Goal: Task Accomplishment & Management: Manage account settings

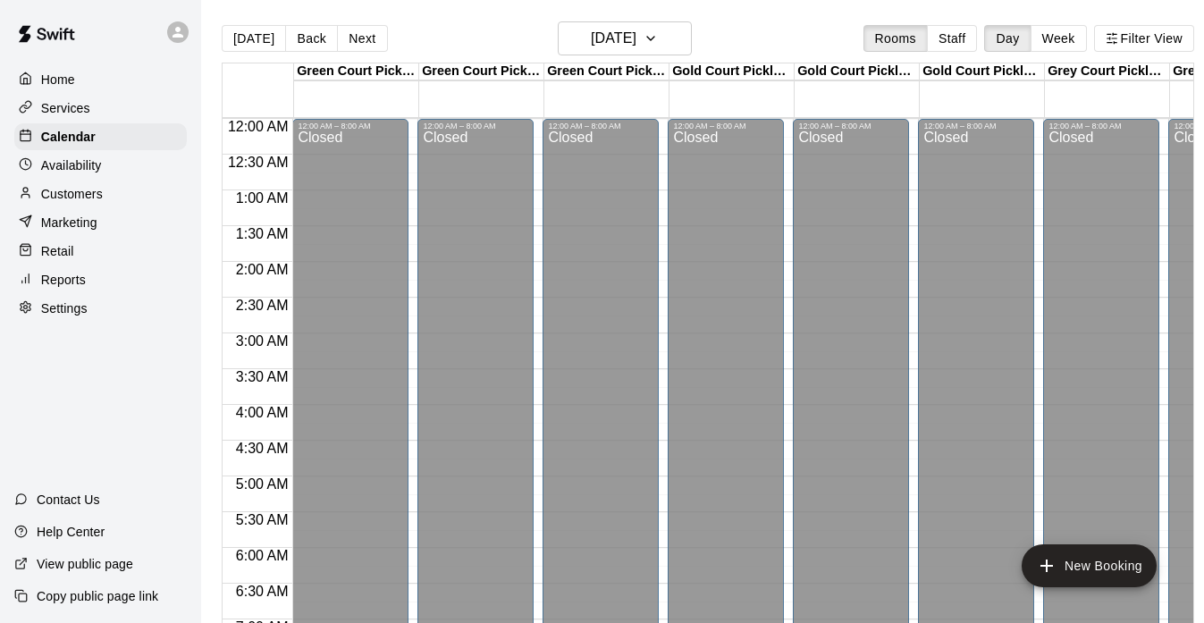
scroll to position [1192, 476]
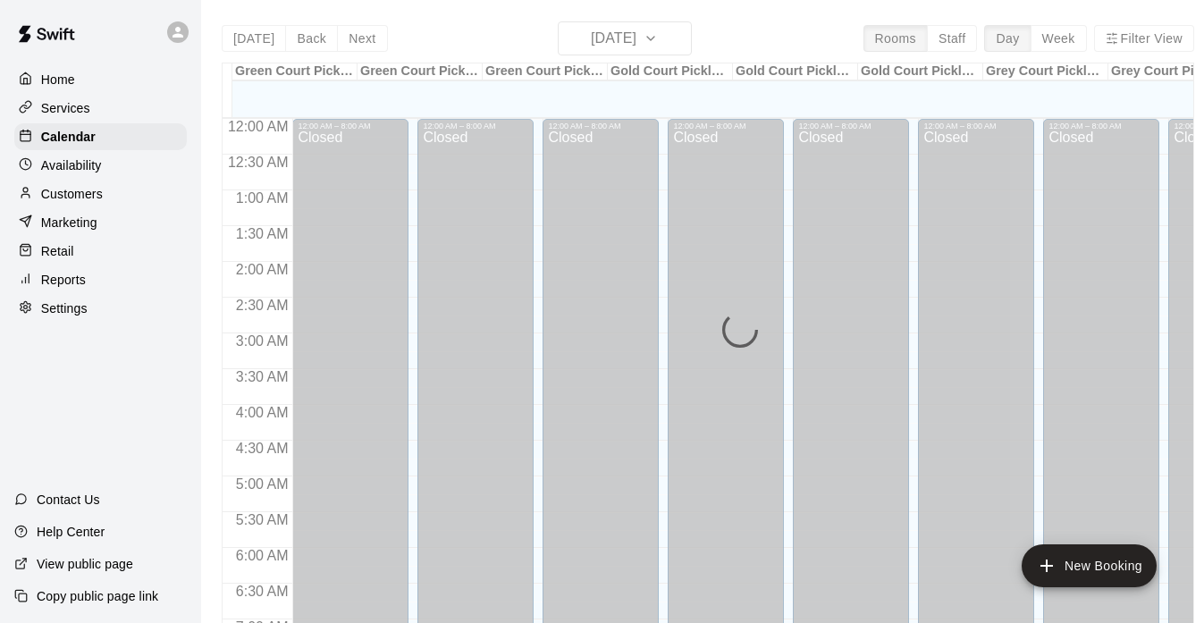
scroll to position [921, 0]
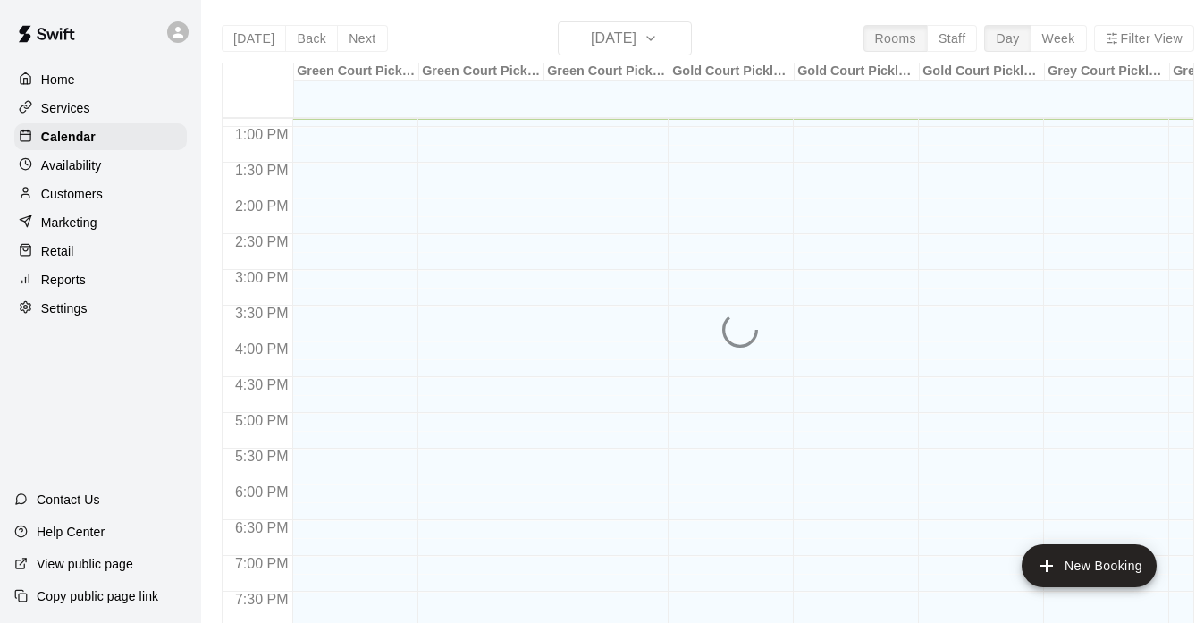
click at [668, 35] on div "Today Back Next Tuesday Aug 19 Rooms Staff Day Week Filter View Green Court Pic…" at bounding box center [708, 332] width 972 height 623
click at [677, 38] on div "Today Back Next Tuesday Aug 19 Rooms Staff Day Week Filter View Green Court Pic…" at bounding box center [708, 332] width 972 height 623
click at [69, 134] on p "Calendar" at bounding box center [68, 137] width 55 height 18
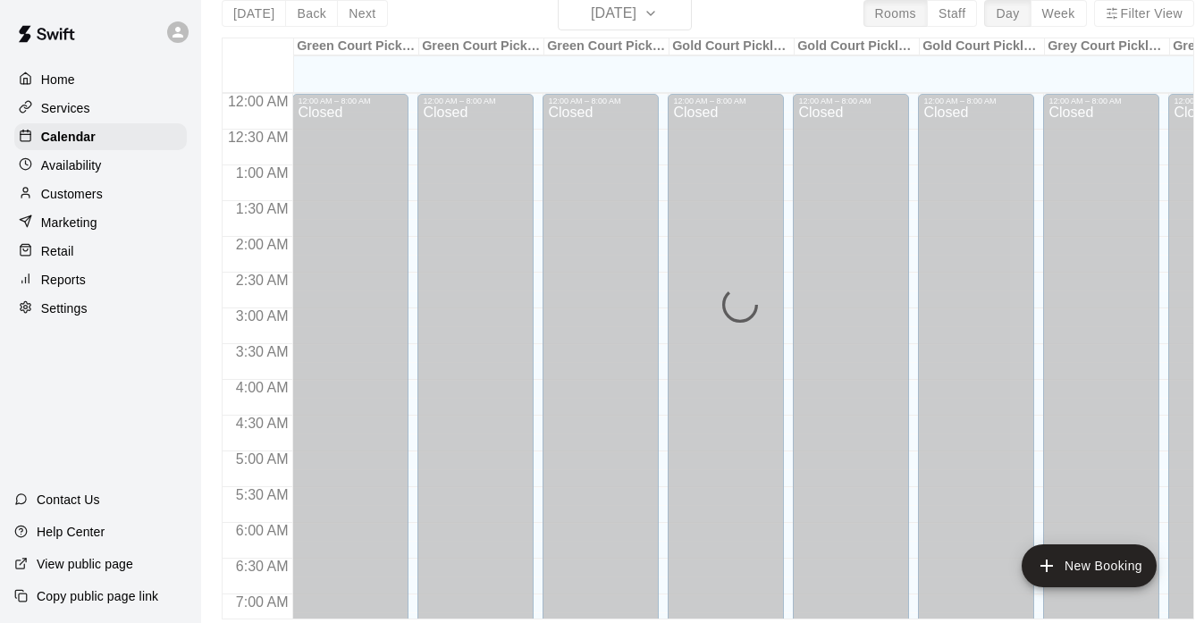
click at [593, 20] on div "Today Back Next Tuesday Aug 19 Rooms Staff Day Week Filter View Green Court Pic…" at bounding box center [708, 307] width 972 height 623
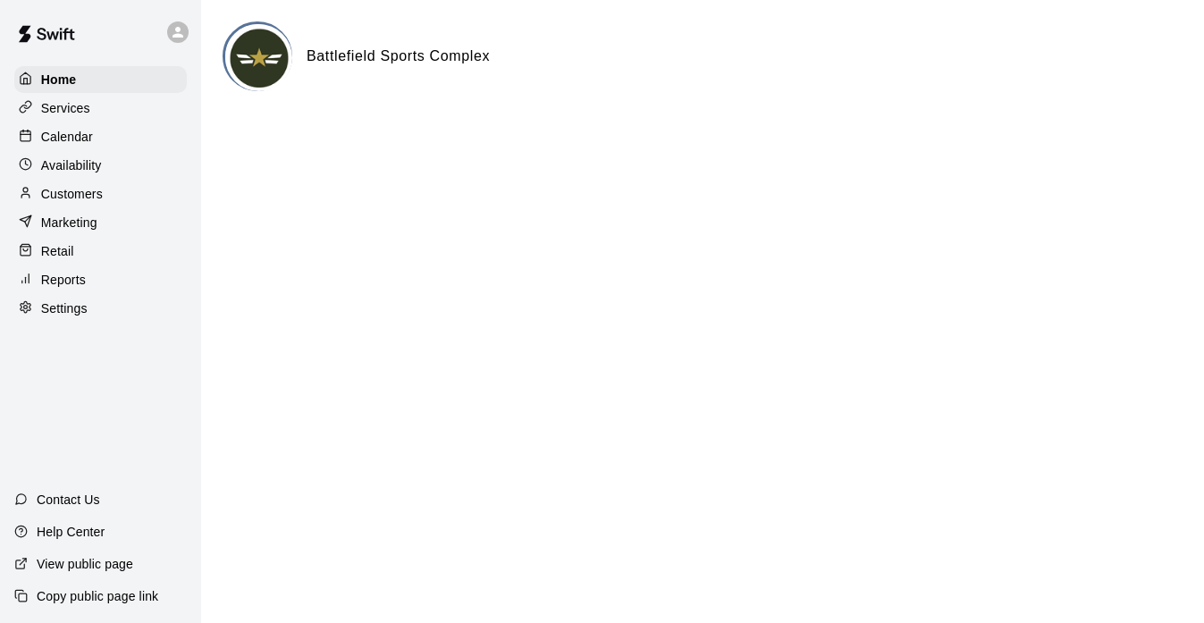
click at [59, 136] on p "Calendar" at bounding box center [67, 137] width 52 height 18
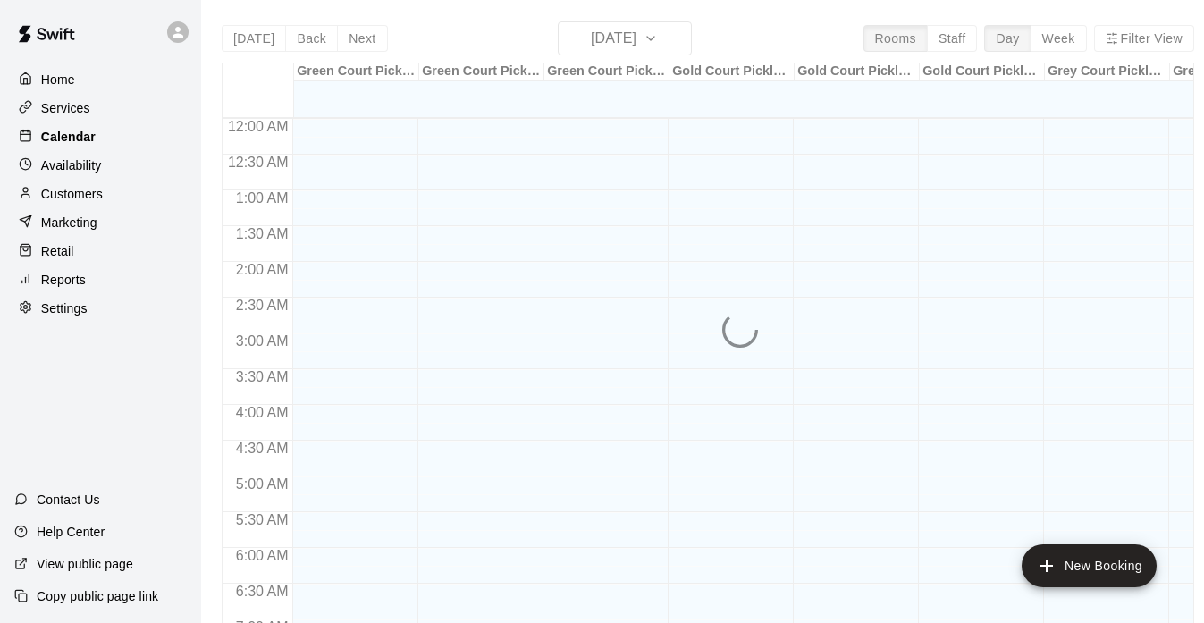
scroll to position [933, 0]
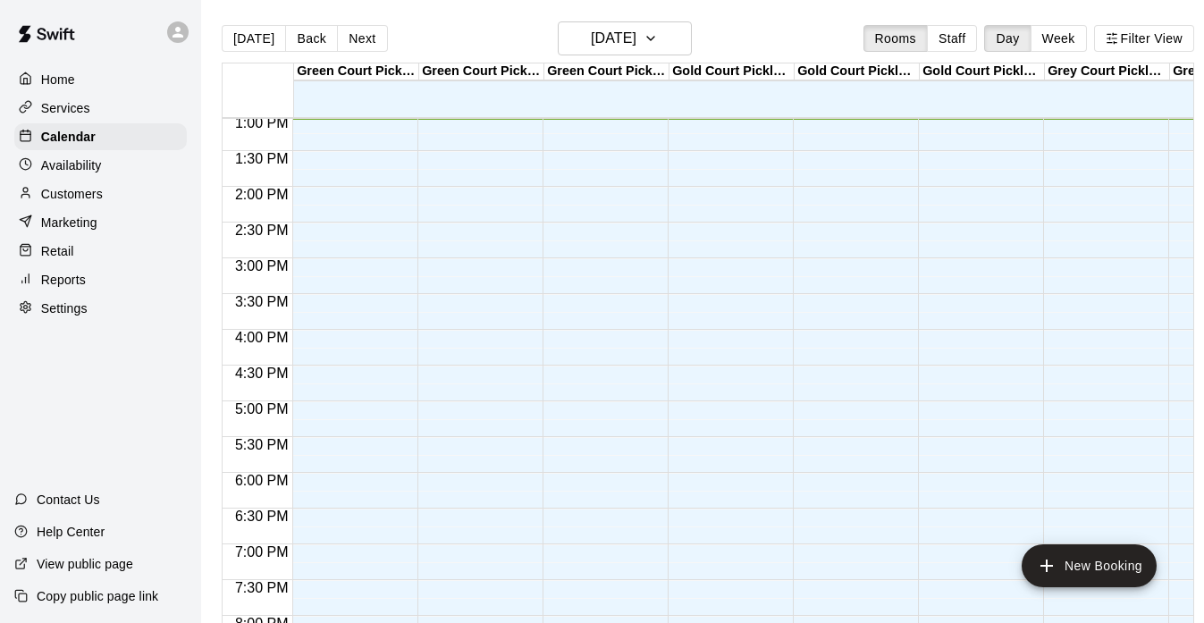
click at [659, 61] on div "[DATE] Back [DATE][DATE] Rooms Staff Day Week Filter View" at bounding box center [708, 41] width 972 height 41
click at [625, 39] on h6 "[DATE]" at bounding box center [614, 38] width 46 height 25
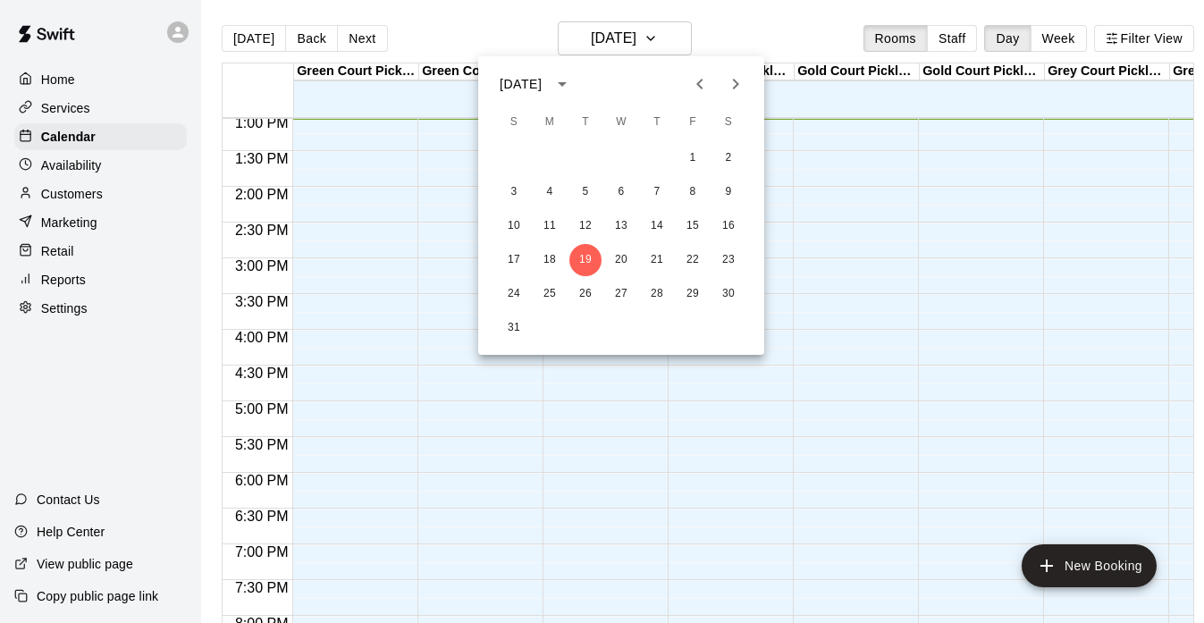
click at [740, 94] on icon "Next month" at bounding box center [735, 83] width 21 height 21
click at [740, 97] on button "Next month" at bounding box center [736, 84] width 36 height 36
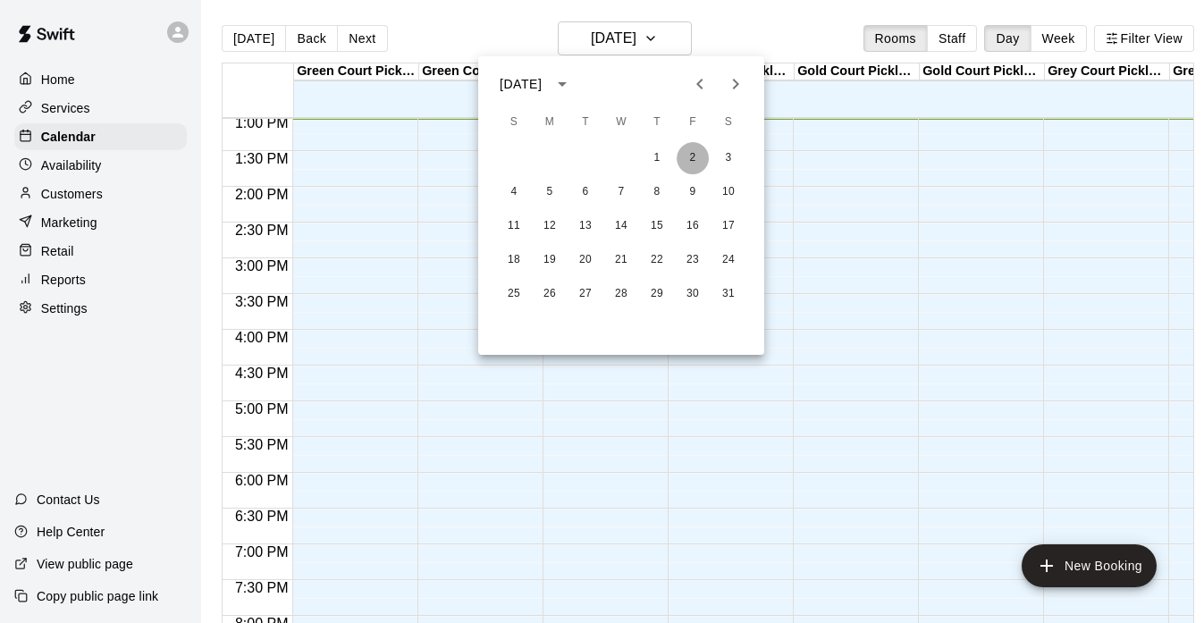
click at [692, 155] on button "2" at bounding box center [692, 158] width 32 height 32
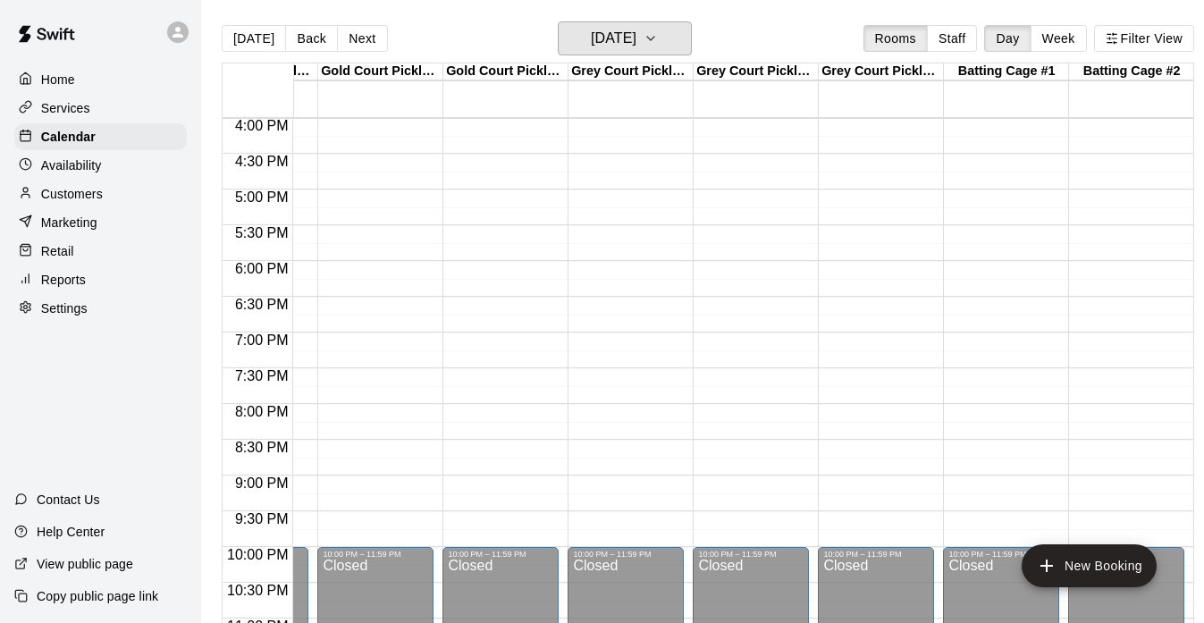
scroll to position [0, 11]
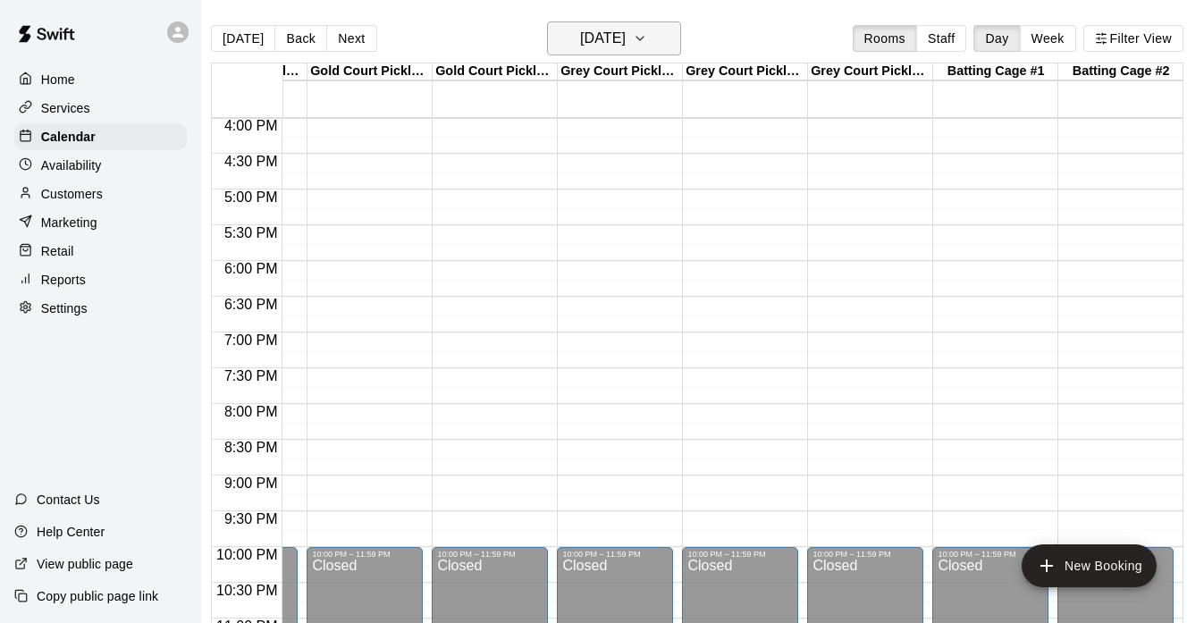
click at [647, 43] on icon "button" at bounding box center [640, 38] width 14 height 21
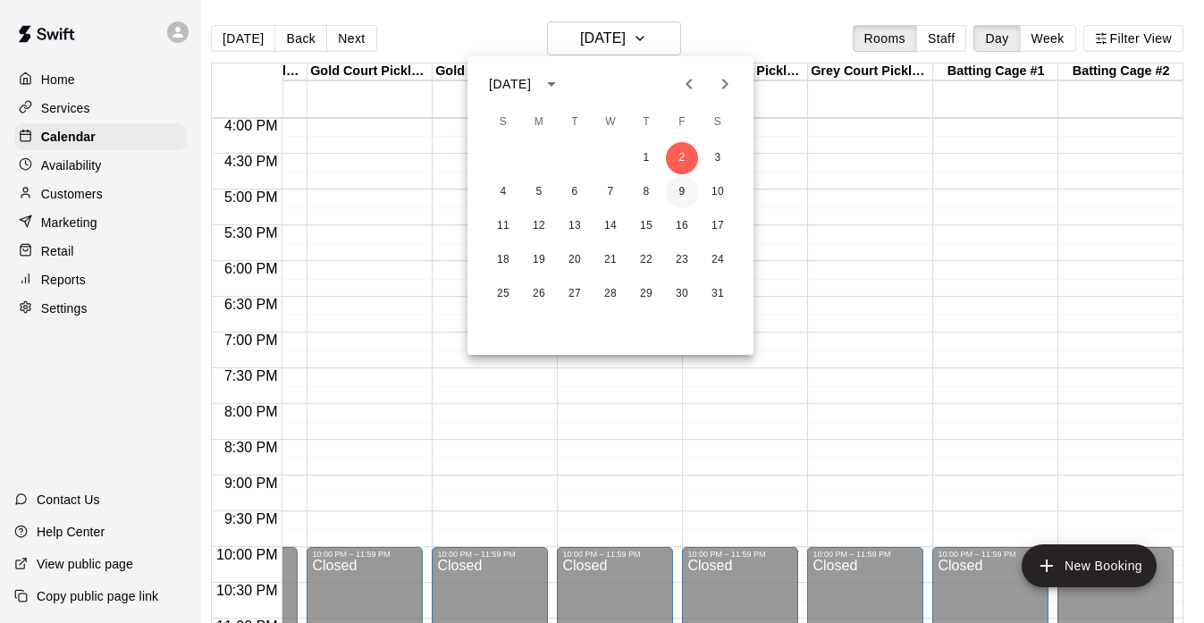
click at [678, 185] on button "9" at bounding box center [682, 192] width 32 height 32
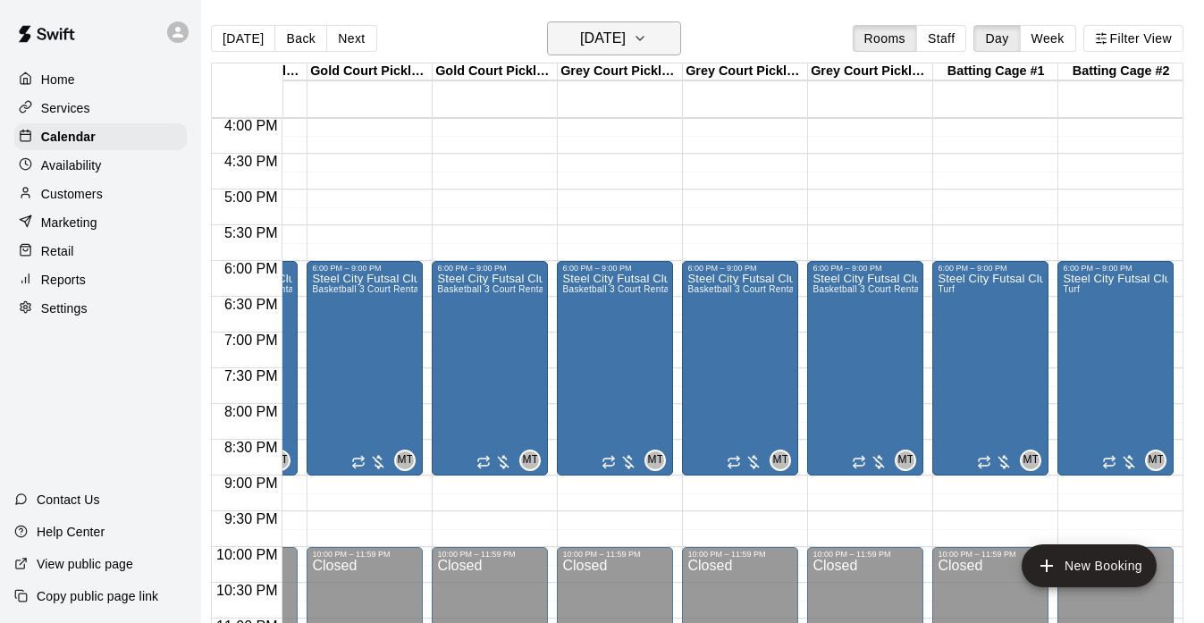
click at [662, 53] on button "[DATE]" at bounding box center [614, 38] width 134 height 34
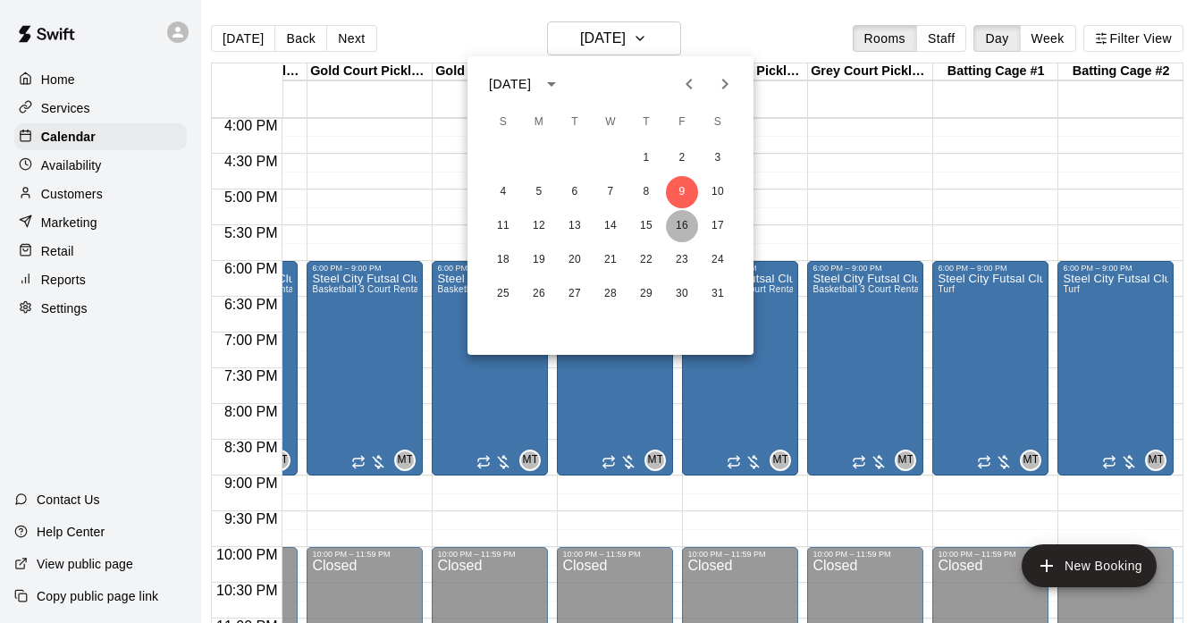
click at [677, 217] on button "16" at bounding box center [682, 226] width 32 height 32
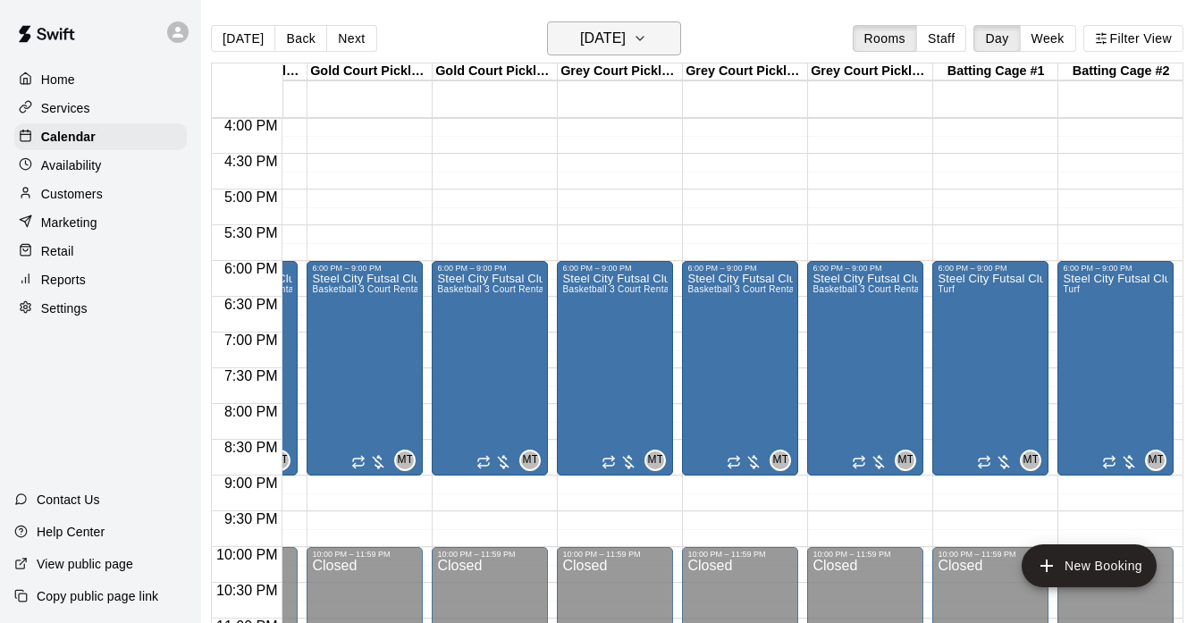
click at [647, 46] on icon "button" at bounding box center [640, 38] width 14 height 21
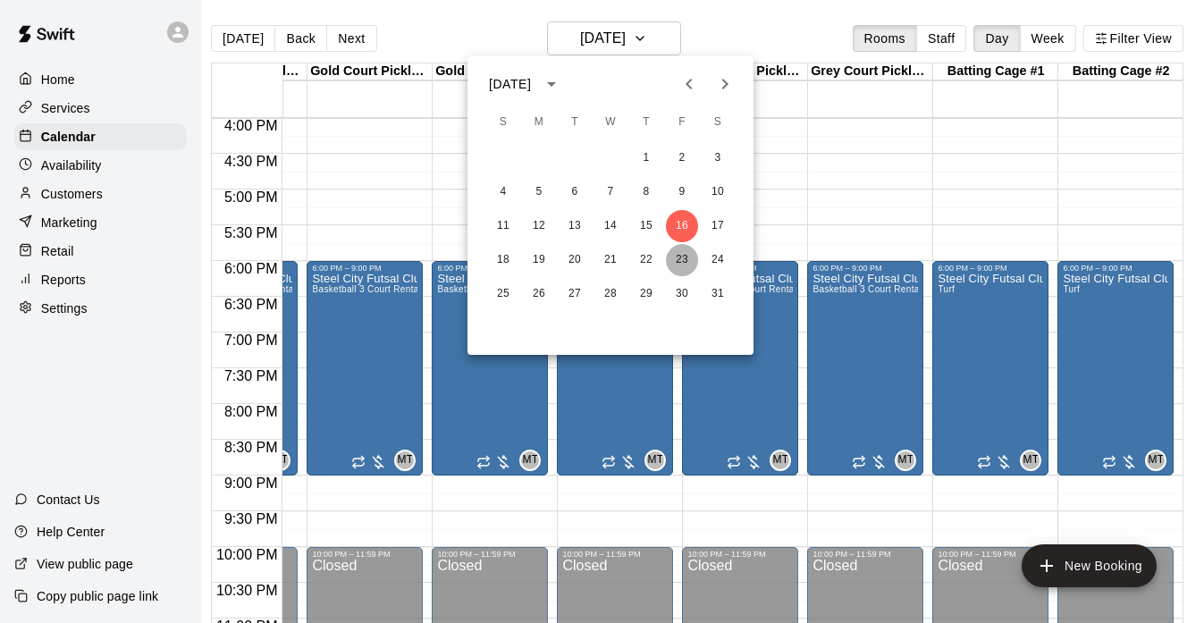
click at [672, 255] on button "23" at bounding box center [682, 260] width 32 height 32
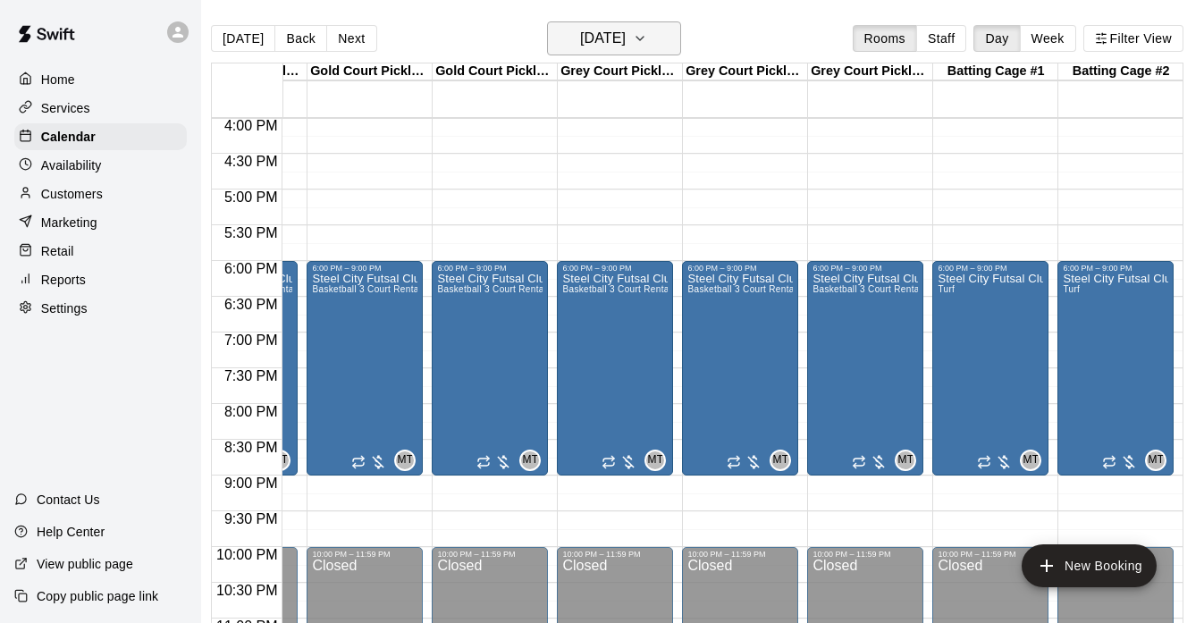
click at [666, 44] on button "[DATE]" at bounding box center [614, 38] width 134 height 34
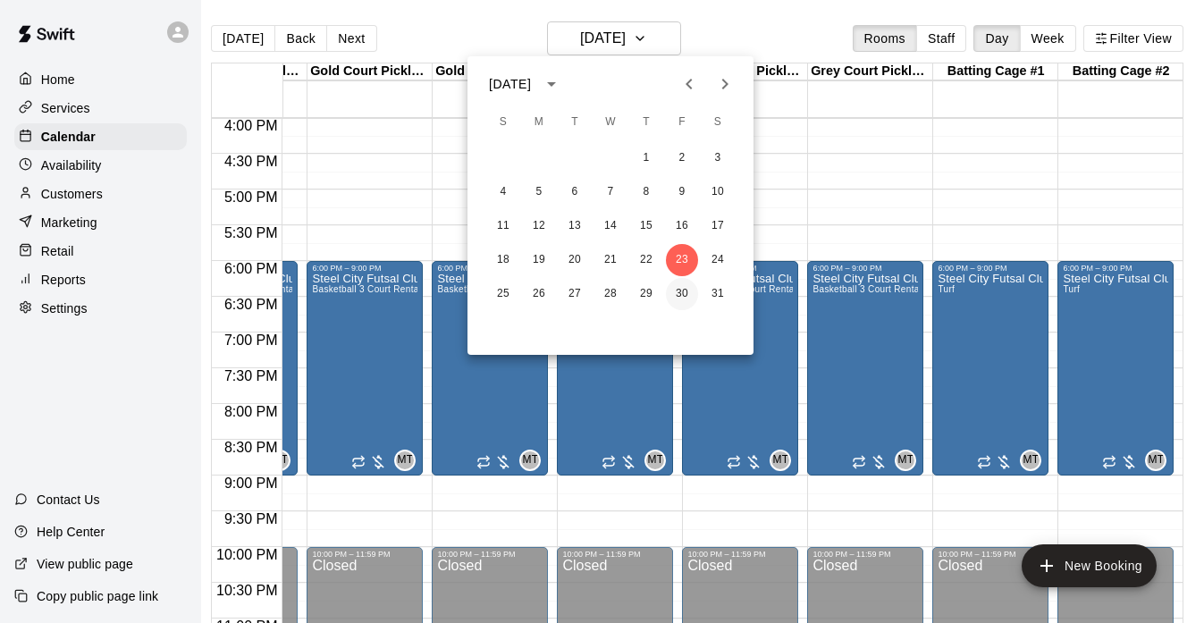
click at [684, 294] on button "30" at bounding box center [682, 294] width 32 height 32
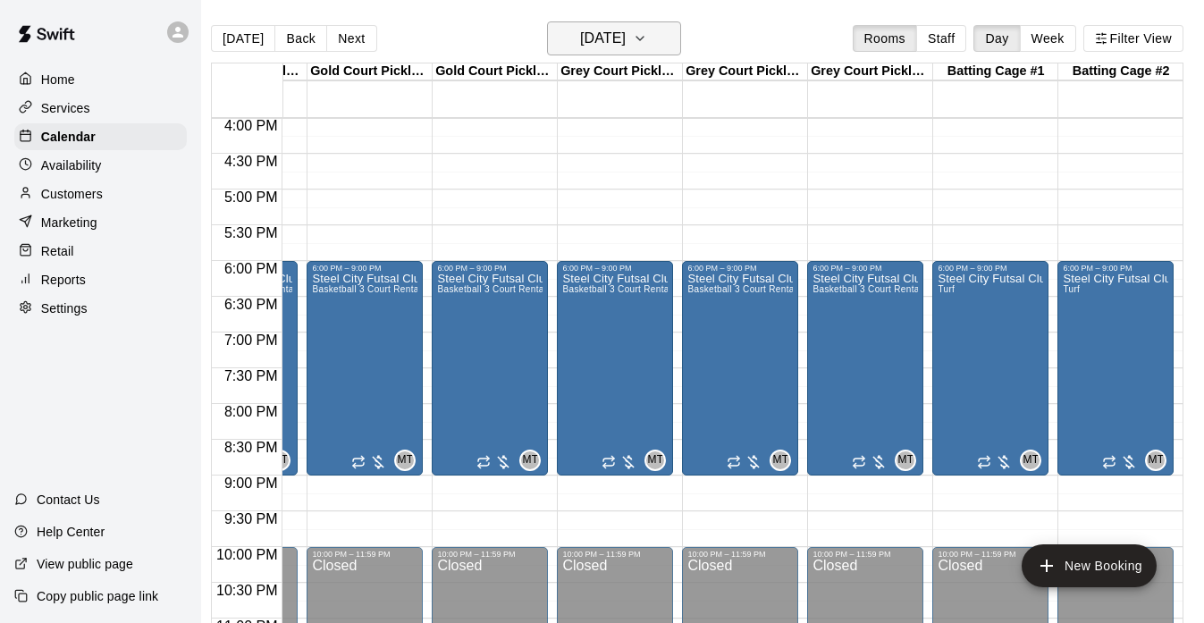
click at [667, 42] on button "[DATE]" at bounding box center [614, 38] width 134 height 34
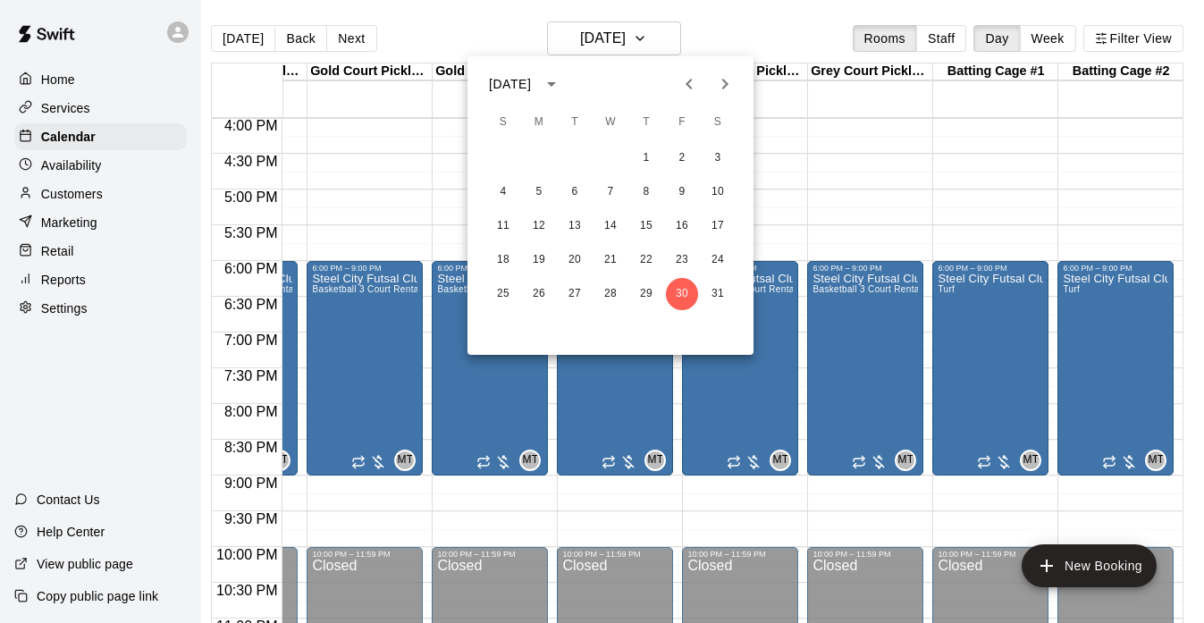
click at [714, 80] on icon "Next month" at bounding box center [724, 83] width 21 height 21
click at [679, 157] on button "6" at bounding box center [682, 158] width 32 height 32
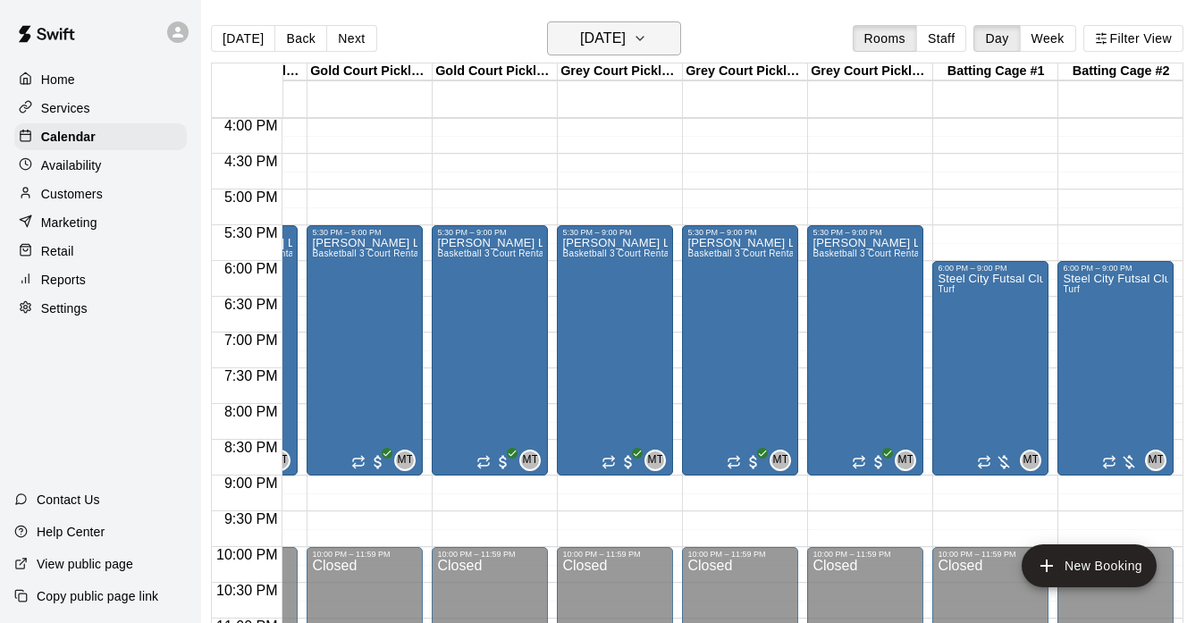
click at [647, 40] on icon "button" at bounding box center [640, 38] width 14 height 21
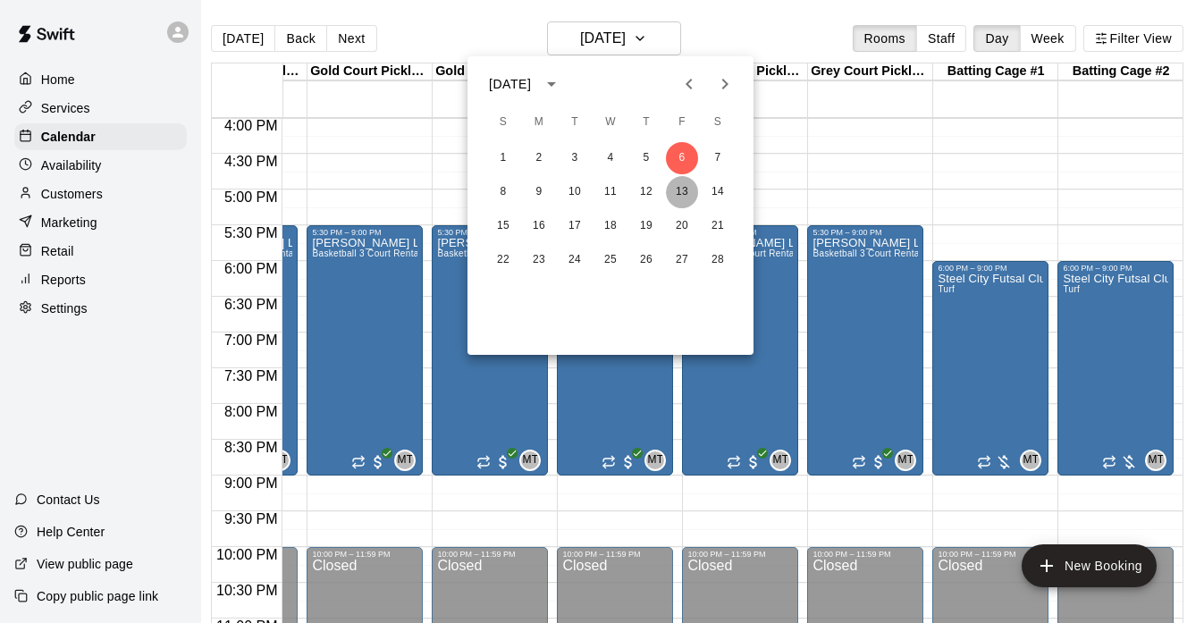
click at [674, 189] on button "13" at bounding box center [682, 192] width 32 height 32
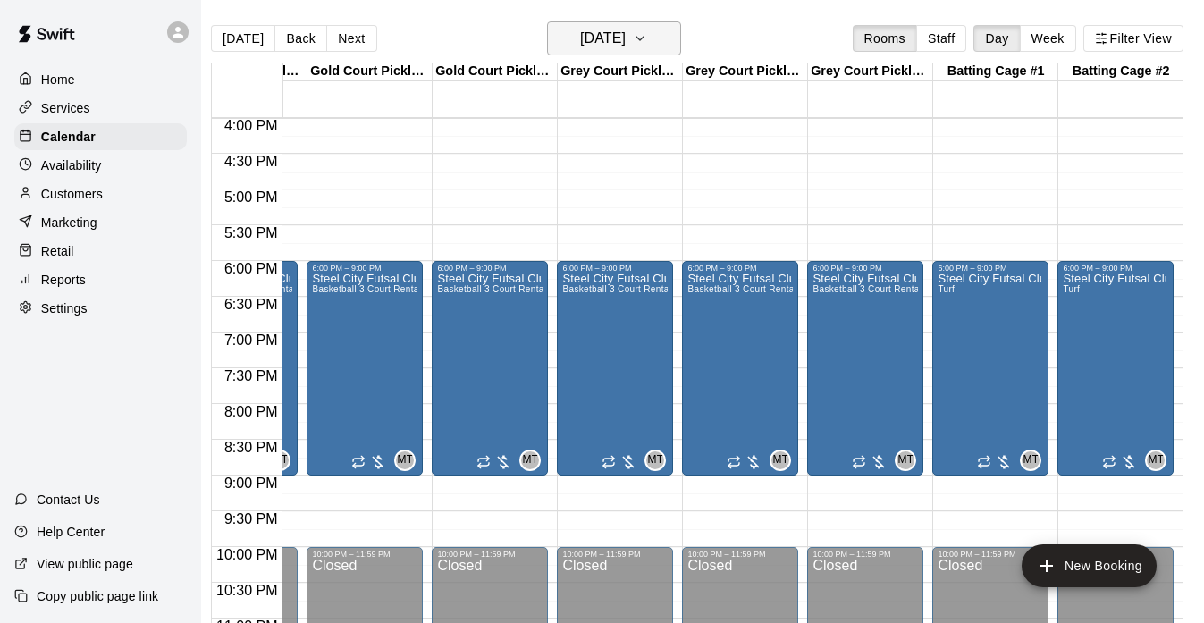
click at [647, 36] on icon "button" at bounding box center [640, 38] width 14 height 21
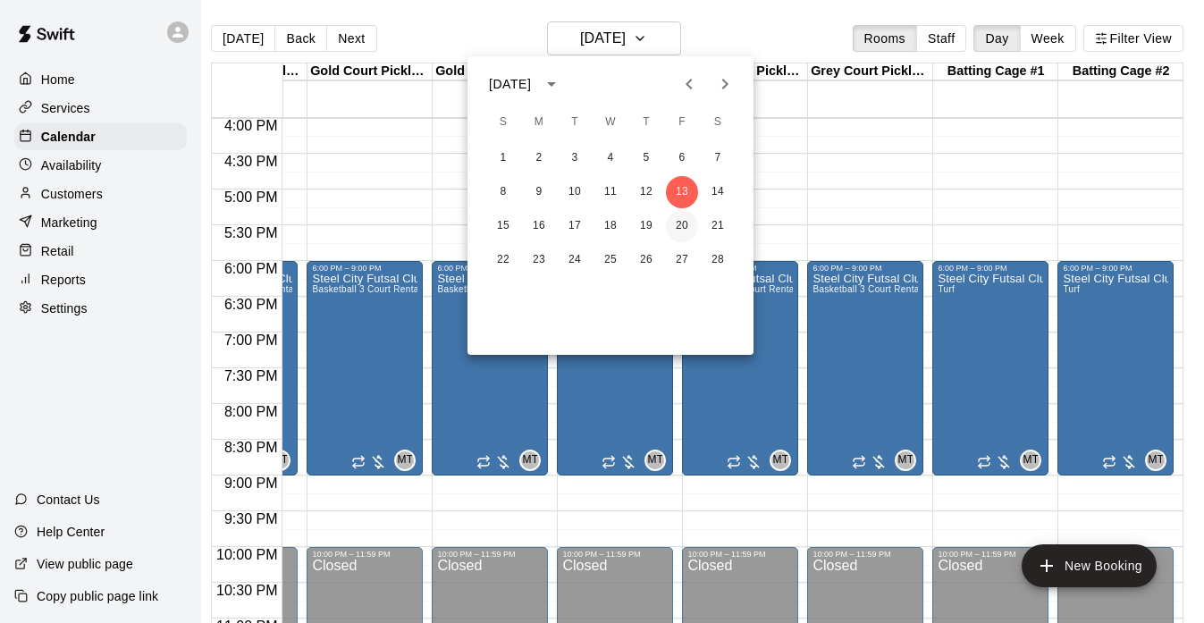
click at [680, 229] on button "20" at bounding box center [682, 226] width 32 height 32
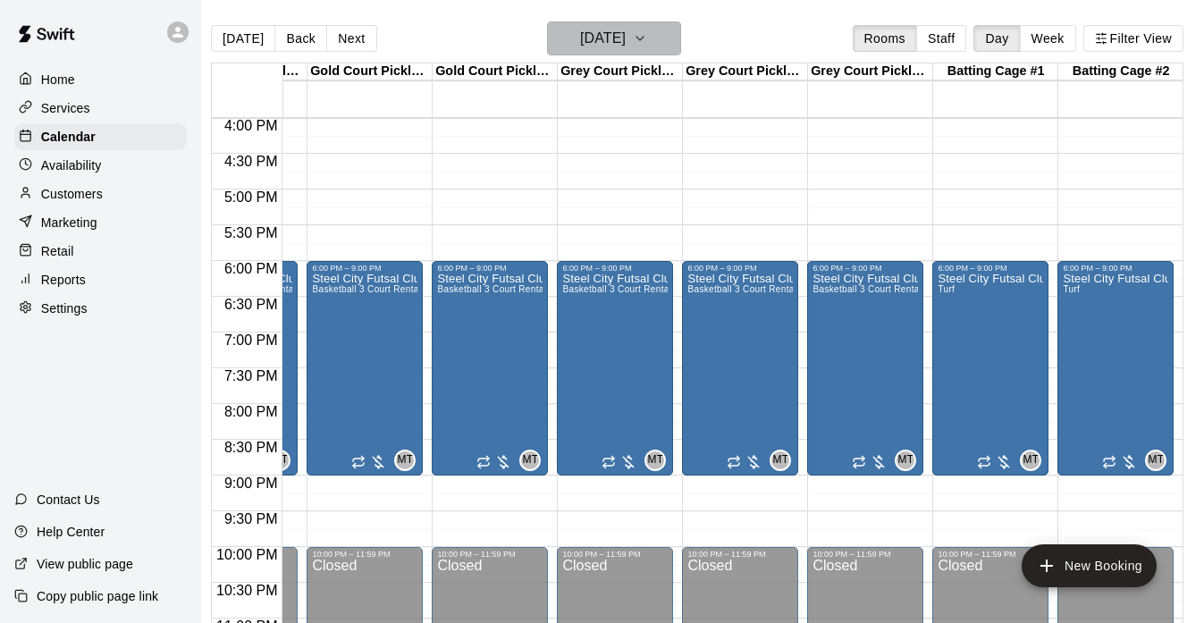
click at [647, 41] on icon "button" at bounding box center [640, 38] width 14 height 21
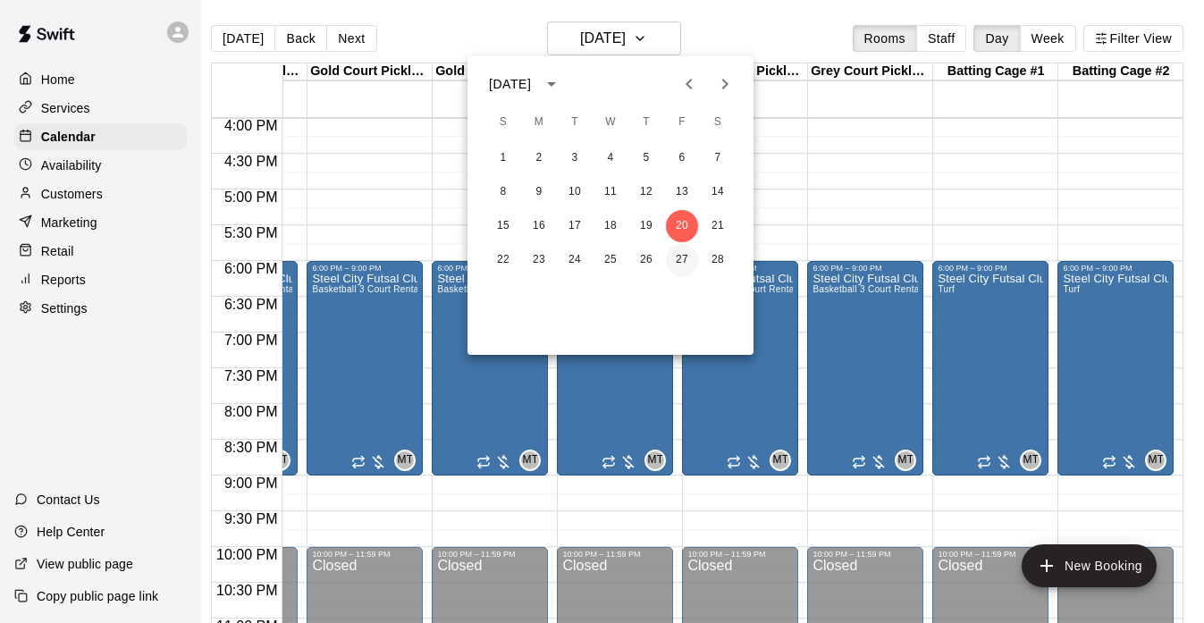
click at [679, 256] on button "27" at bounding box center [682, 260] width 32 height 32
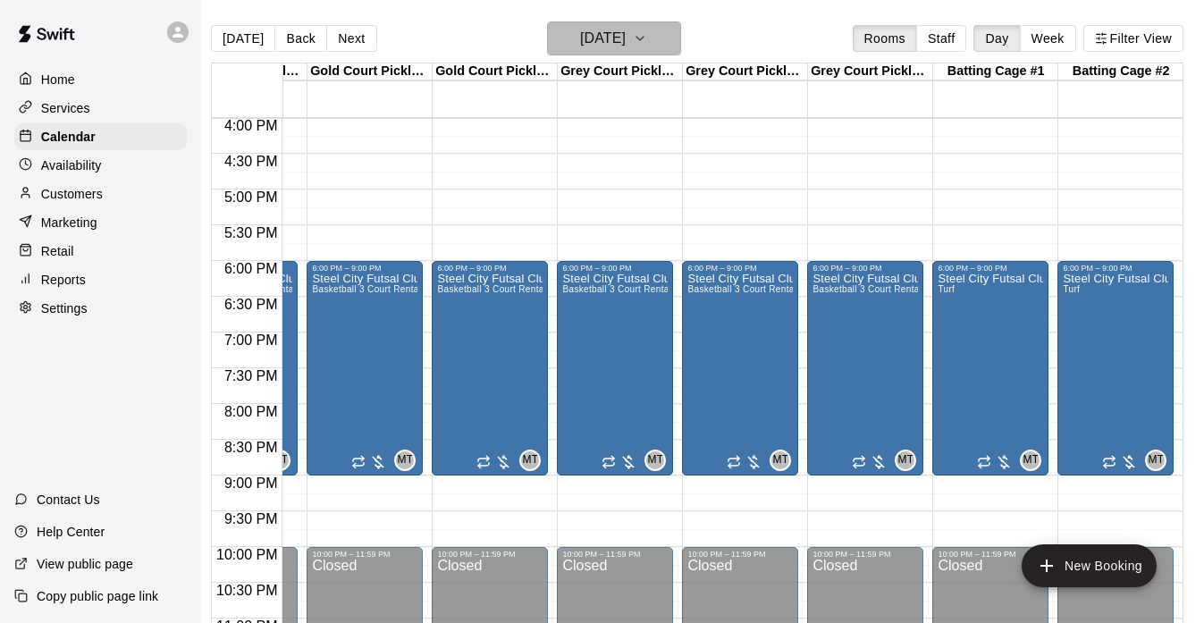
click at [647, 39] on icon "button" at bounding box center [640, 38] width 14 height 21
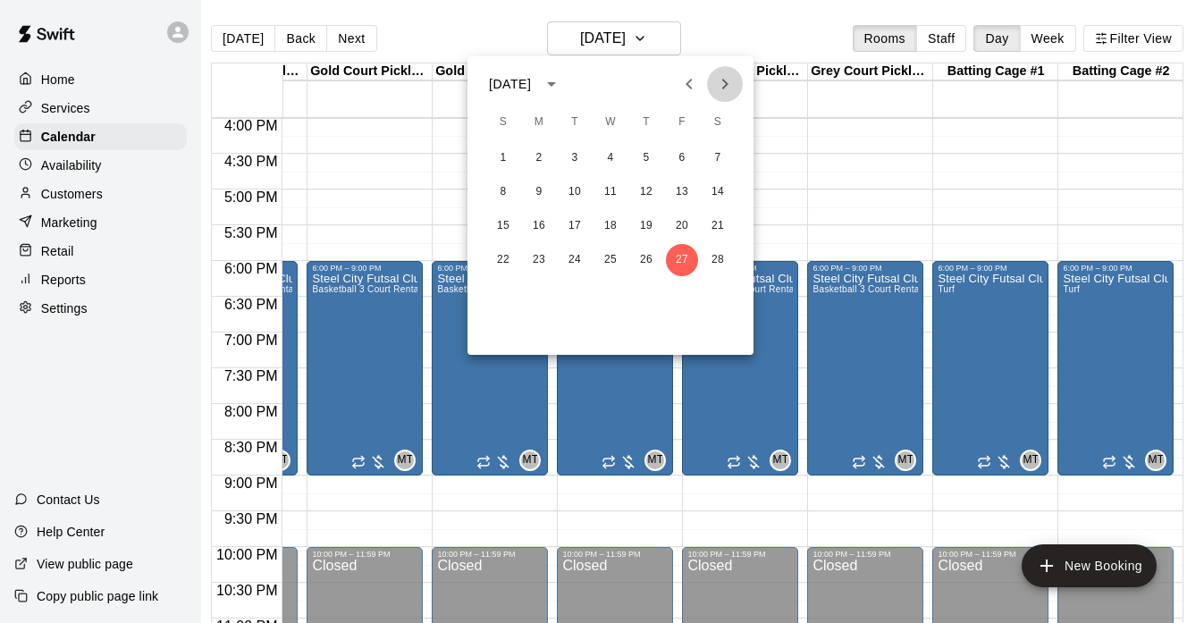
click at [721, 89] on icon "Next month" at bounding box center [724, 83] width 21 height 21
click at [682, 156] on button "6" at bounding box center [682, 158] width 32 height 32
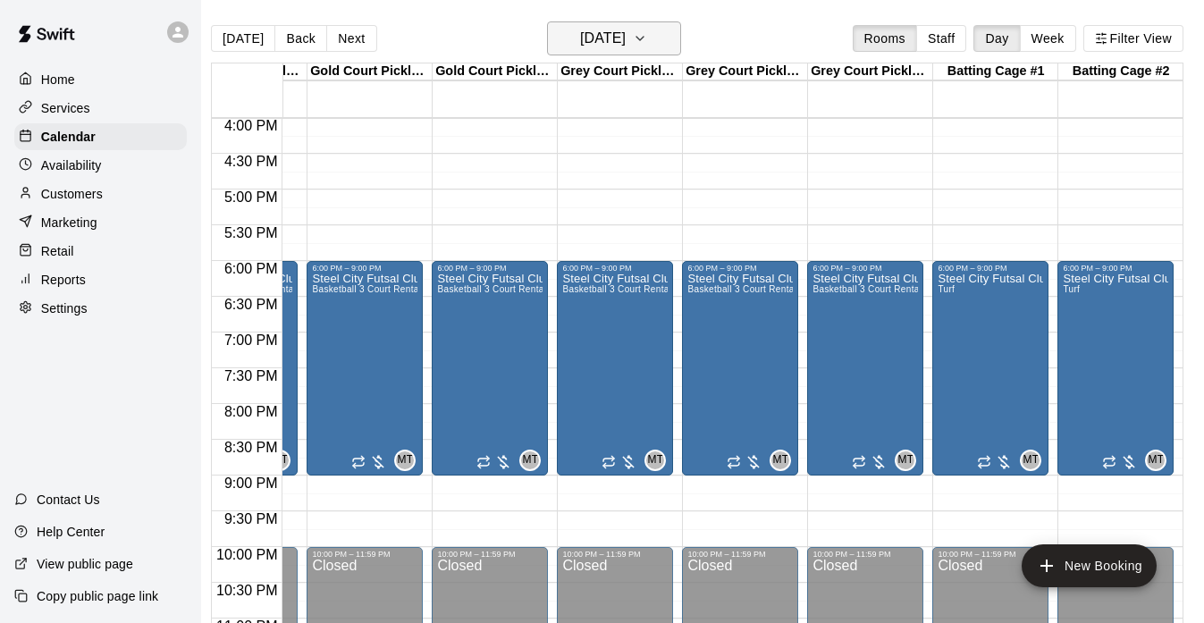
click at [647, 41] on icon "button" at bounding box center [640, 38] width 14 height 21
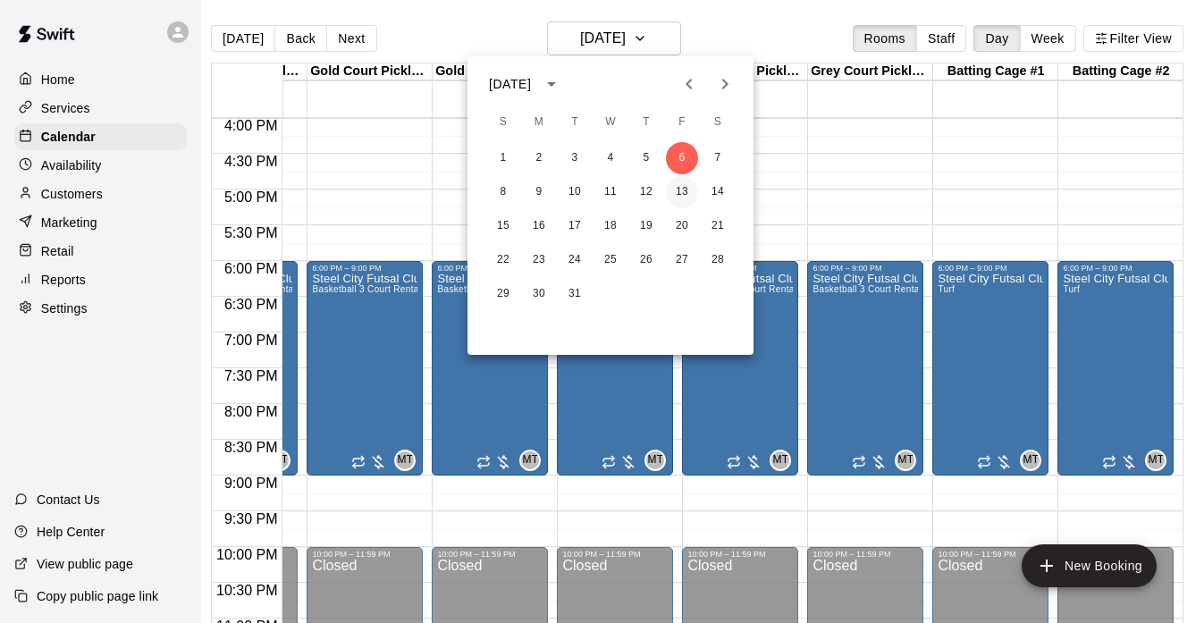
click at [678, 192] on button "13" at bounding box center [682, 192] width 32 height 32
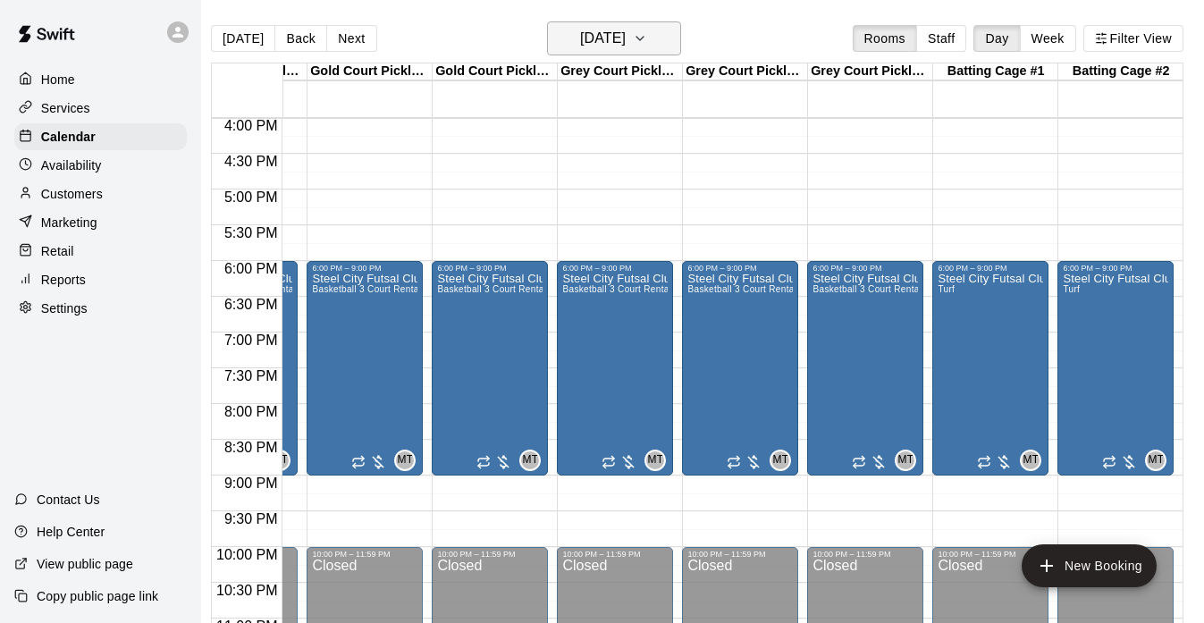
click at [647, 47] on icon "button" at bounding box center [640, 38] width 14 height 21
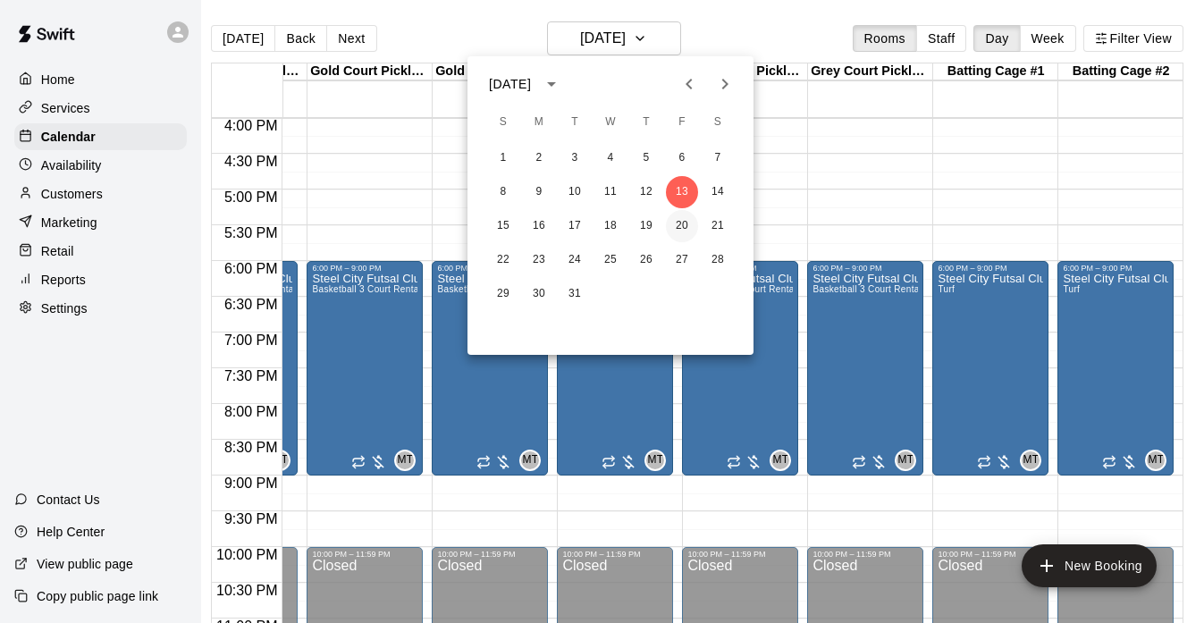
click at [673, 231] on button "20" at bounding box center [682, 226] width 32 height 32
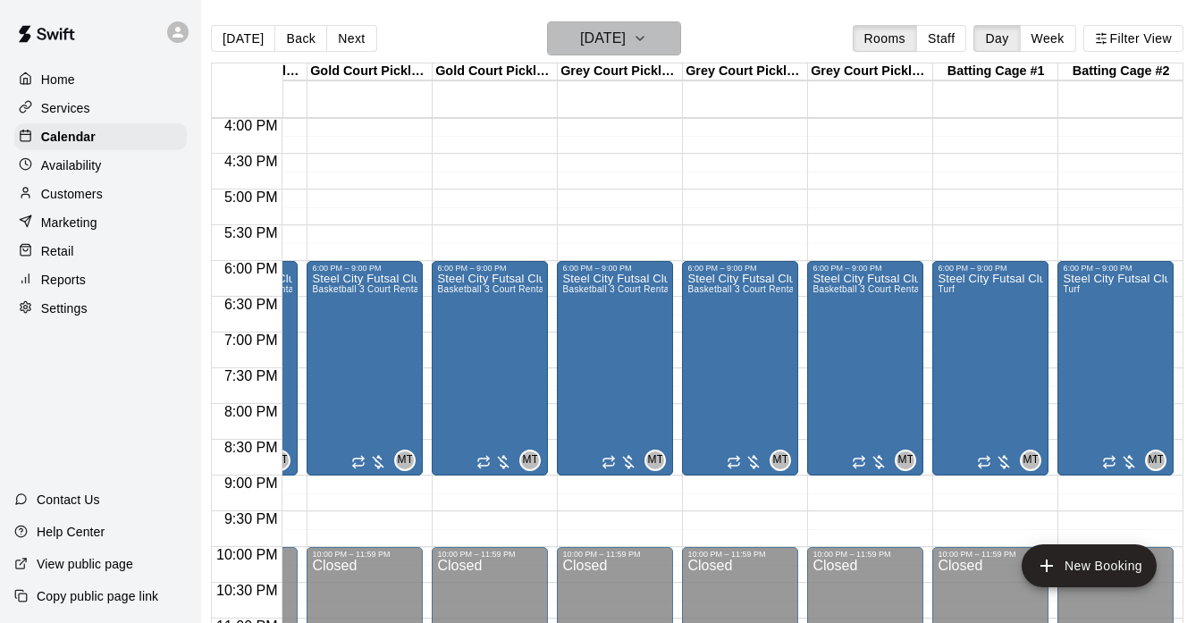
click at [647, 46] on icon "button" at bounding box center [640, 38] width 14 height 21
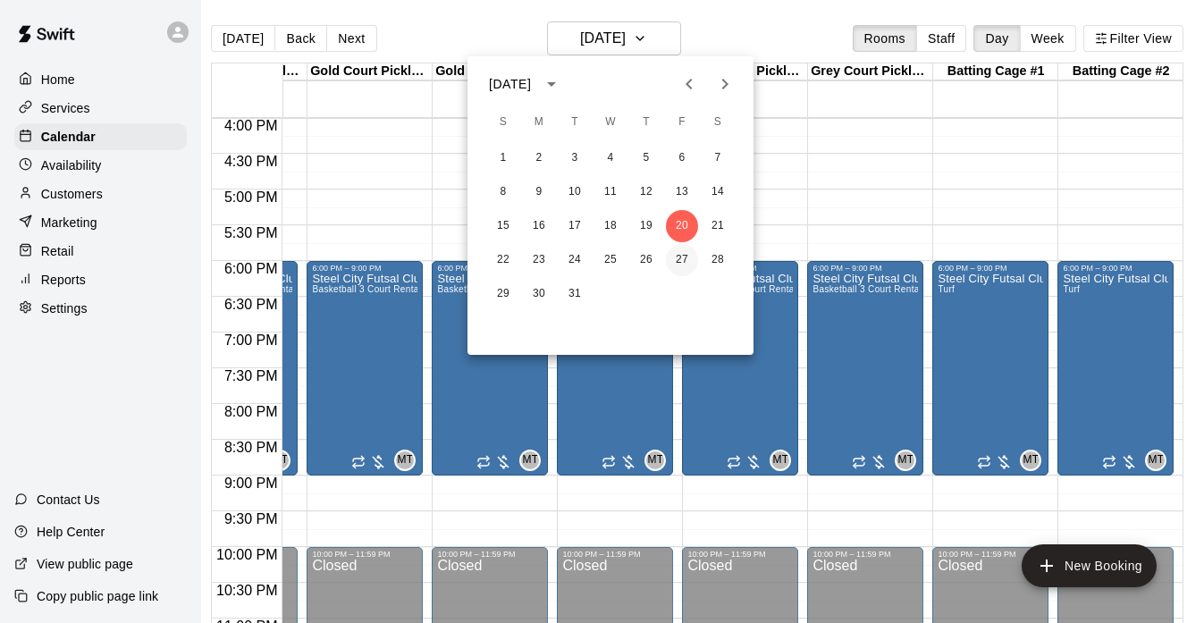
click at [679, 264] on button "27" at bounding box center [682, 260] width 32 height 32
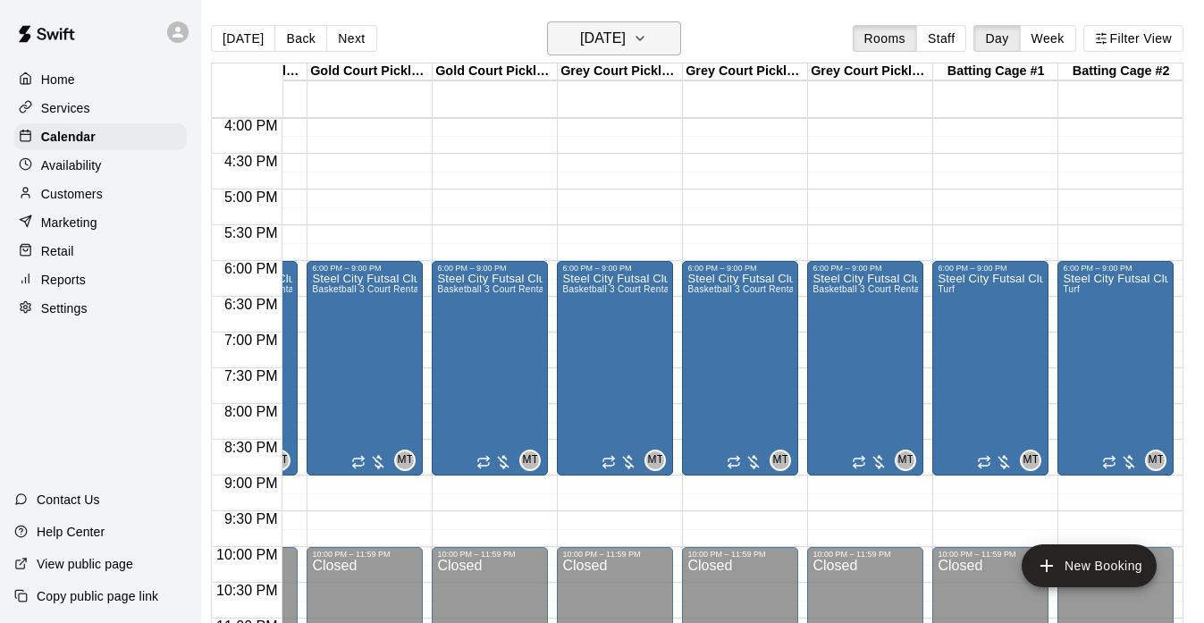
click at [647, 37] on icon "button" at bounding box center [640, 38] width 14 height 21
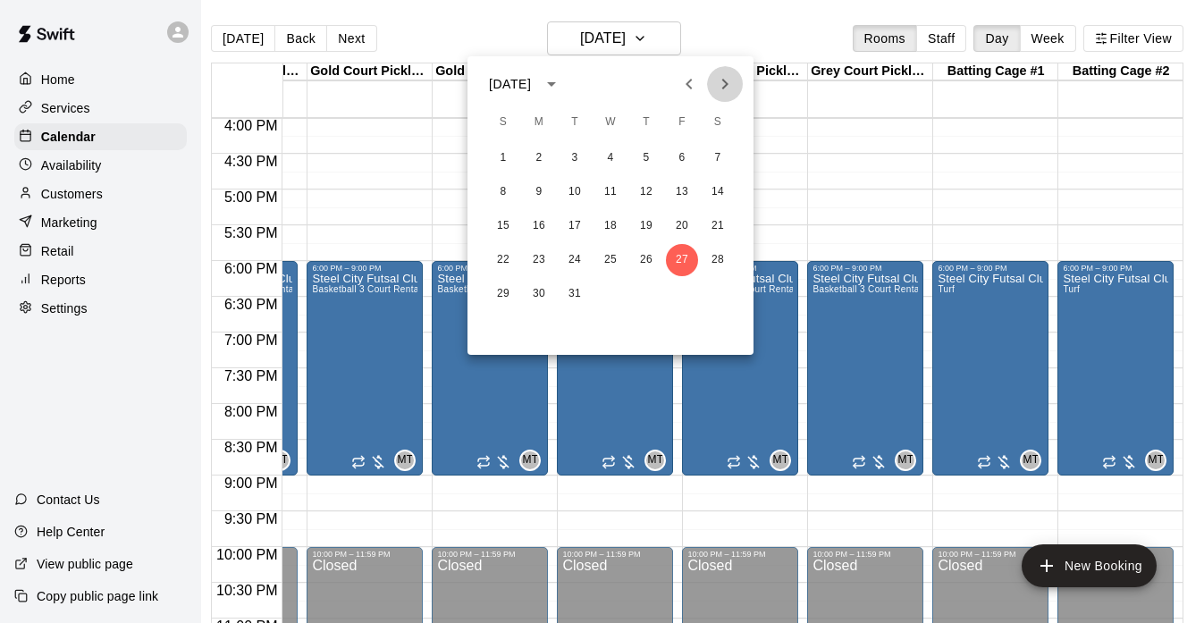
click at [724, 74] on icon "Next month" at bounding box center [724, 83] width 21 height 21
click at [673, 152] on button "3" at bounding box center [682, 158] width 32 height 32
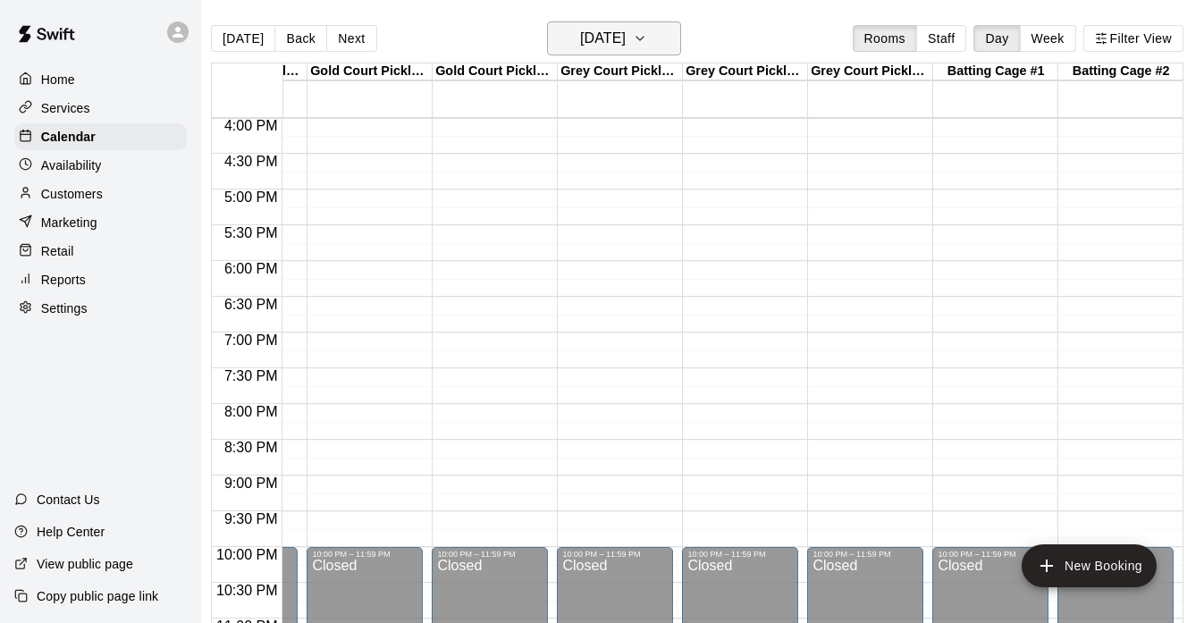
click at [647, 36] on icon "button" at bounding box center [640, 38] width 14 height 21
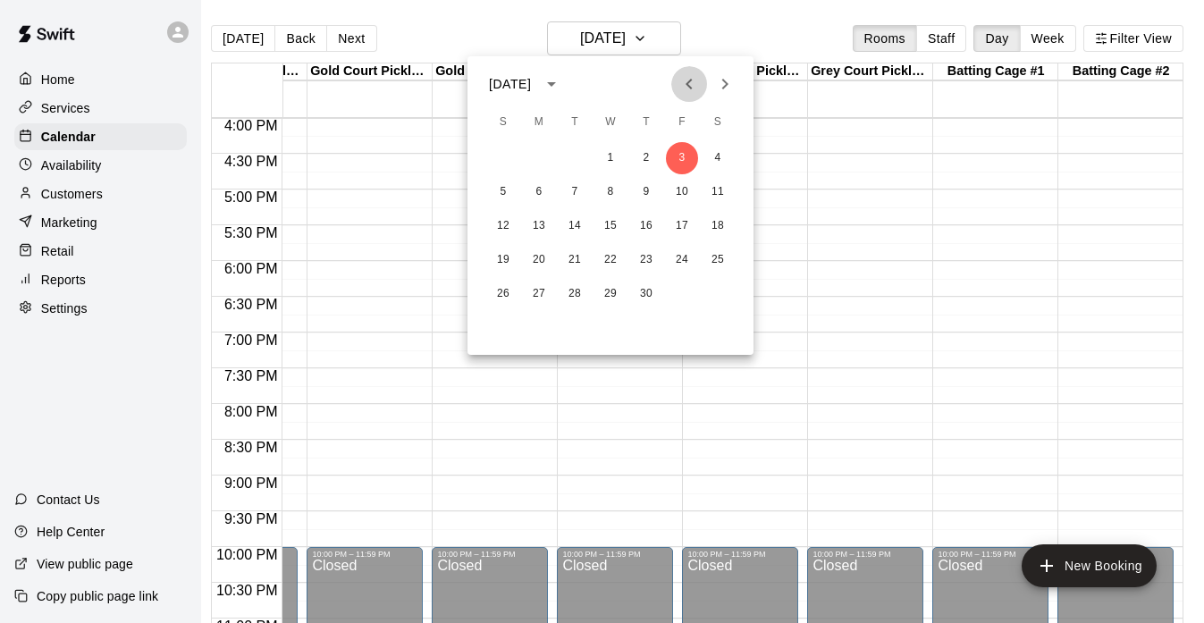
click at [687, 79] on icon "Previous month" at bounding box center [688, 83] width 21 height 21
click at [683, 197] on button "9" at bounding box center [682, 192] width 32 height 32
